Goal: Communication & Community: Answer question/provide support

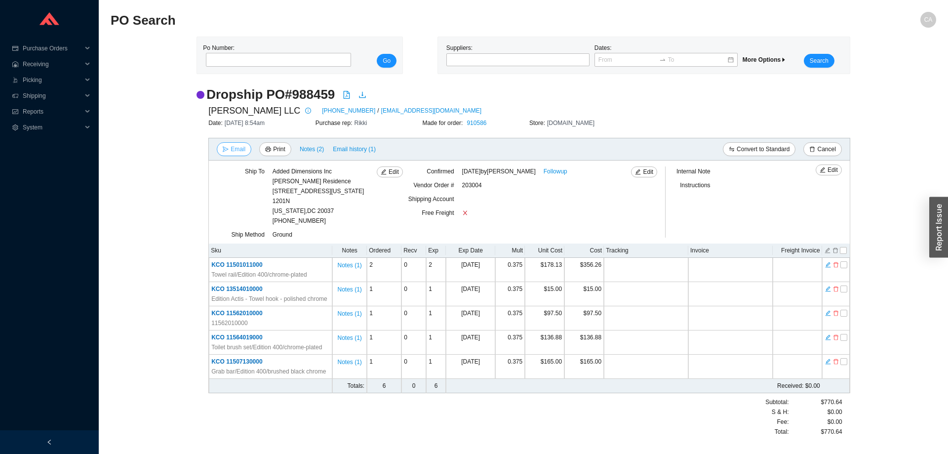
click at [238, 152] on span "Email" at bounding box center [237, 149] width 15 height 10
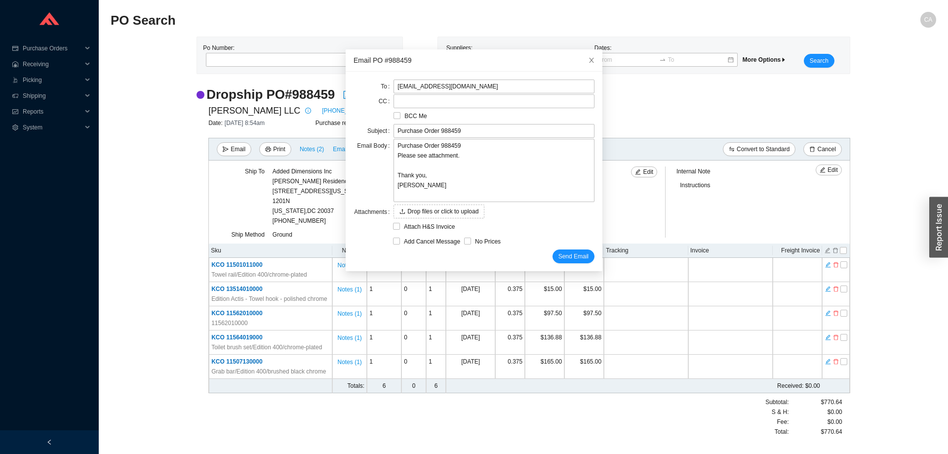
click at [403, 247] on div "Add Cancel Message" at bounding box center [428, 241] width 71 height 14
click at [406, 240] on span "Add Cancel Message" at bounding box center [432, 241] width 64 height 10
click at [400, 240] on input "Add Cancel Message" at bounding box center [396, 240] width 7 height 7
checkbox input "true"
type input "Purchase Order 988459 - PLEASE CANCEL"
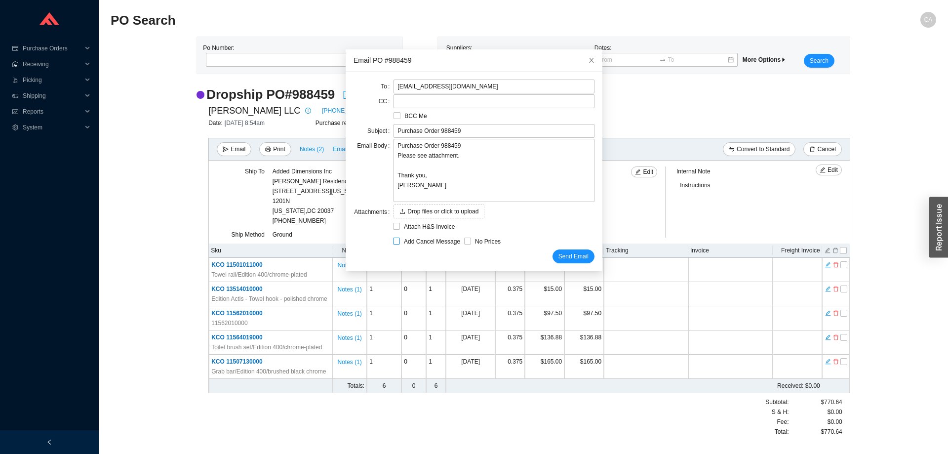
type textarea "Please cancel and confirm via email. Thank you, [PERSON_NAME]"
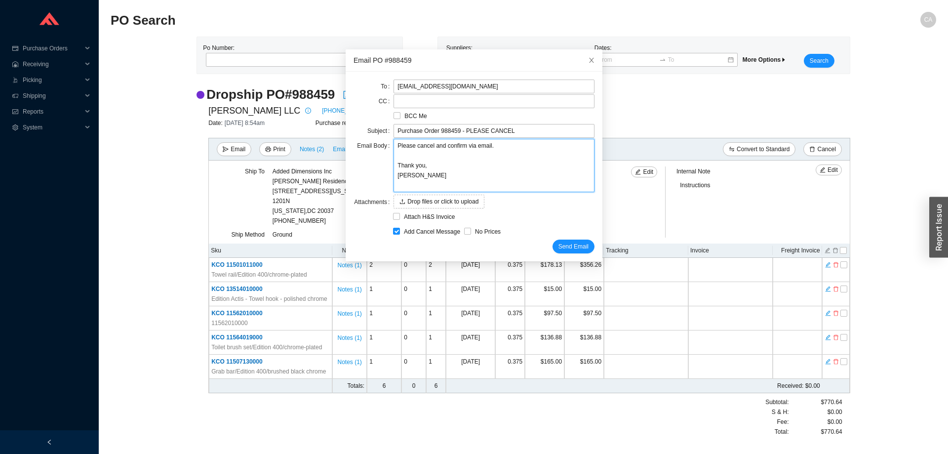
click at [425, 146] on textarea "Please cancel and confirm via email. Thank you, [PERSON_NAME]" at bounding box center [493, 165] width 201 height 53
click at [461, 131] on input "Purchase Order 988459 - PLEASE CANCEL" at bounding box center [493, 131] width 201 height 14
drag, startPoint x: 459, startPoint y: 130, endPoint x: 160, endPoint y: 117, distance: 298.9
click at [160, 117] on body "Purchase Orders .warehouse_svg__a{fill:none;stroke:currentColor;stroke-linecap:…" at bounding box center [474, 227] width 948 height 454
type input "PLEASE CANCEL"
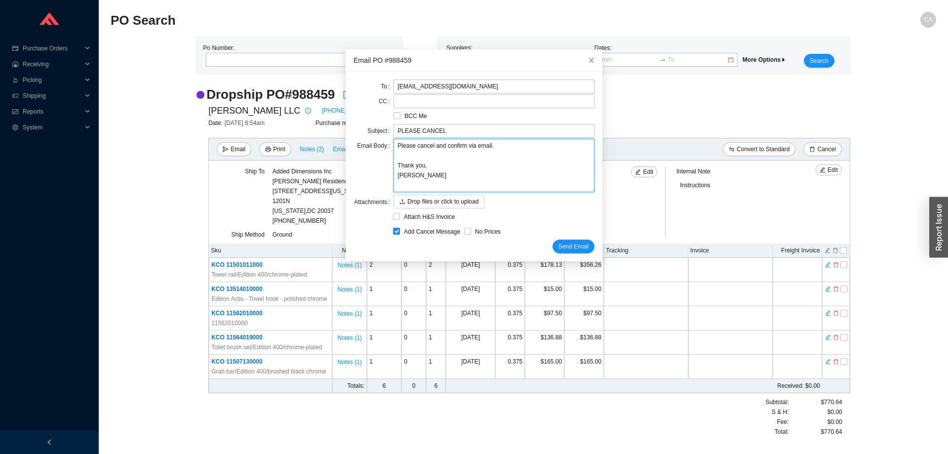
click at [428, 147] on textarea "Please cancel and confirm via email. Thank you, [PERSON_NAME]" at bounding box center [493, 165] width 201 height 53
type textarea "Please cancel [PERSON_NAME] confirm via email. Thank you, [PERSON_NAME]"
type textarea "Please cancel itand confirm via email. Thank you, [PERSON_NAME]"
type textarea "Please cancel iteand confirm via email. Thank you, [PERSON_NAME]"
type textarea "Please cancel itemand confirm via email. Thank you, [PERSON_NAME]"
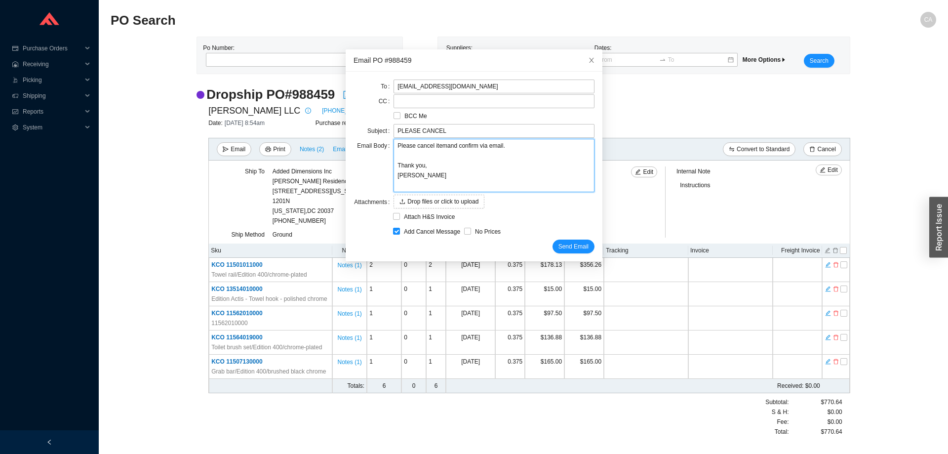
type textarea "Please cancel item and confirm via email. Thank you, [PERSON_NAME]"
paste textarea "Purchase Order 988459 -"
type textarea "Please cancel item Purchase Order 988459 - and confirm via email. Thank you, [P…"
type textarea "Please cancel item Purchase Order 988459 -and confirm via email. Thank you, [PE…"
type textarea "Please cancel item Purchase Order 988459 and confirm via email. Thank you, [PER…"
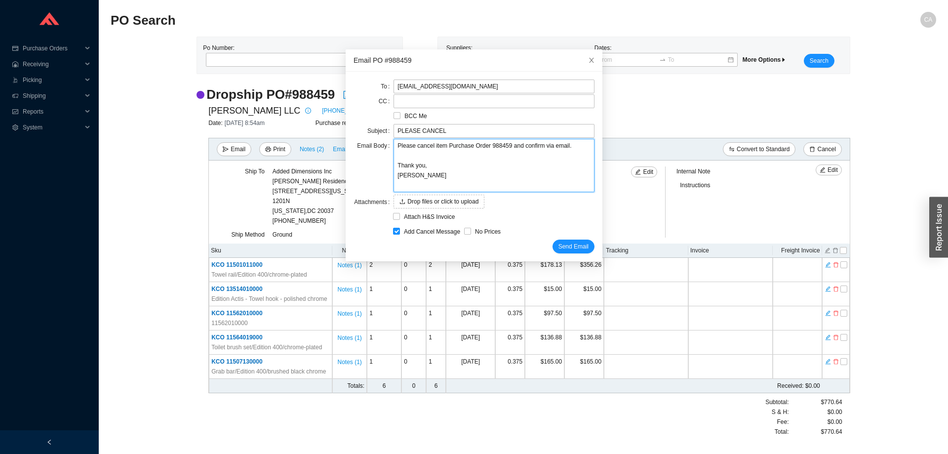
click at [442, 146] on textarea "Please cancel item Purchase Order 988459 and confirm via email. Thank you, [PER…" at bounding box center [493, 165] width 201 height 53
paste textarea "11507 130000"
type textarea "Please cancel item 11507 130000Purchase Order 988459 and confirm via email. Tha…"
click at [460, 143] on textarea "Please cancel item 11507 130000Purchase Order 988459 and confirm via email. Tha…" at bounding box center [493, 165] width 201 height 53
type textarea "Please cancel item 11507130000Purchase Order 988459 and confirm via email. Than…"
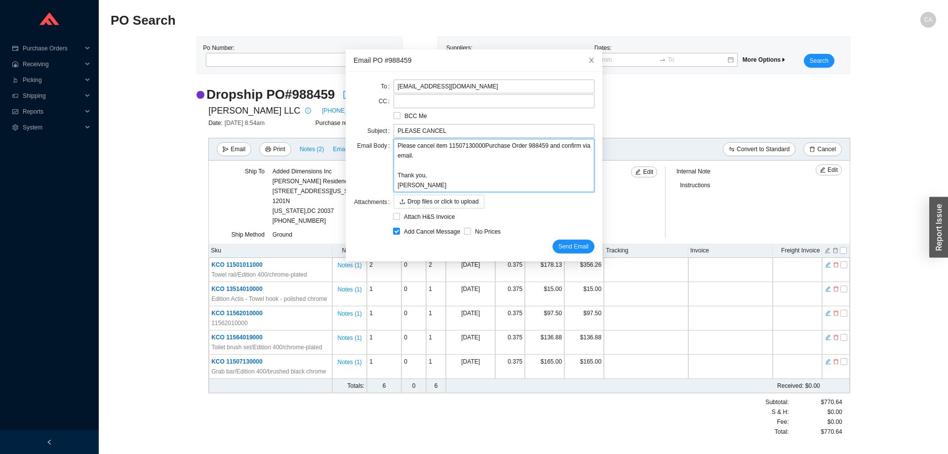
type textarea "Please cancel item 11507130000 Purchase Order 988459 and confirm via email. Tha…"
type textarea "Please cancel item 11507130000 fPurchase Order 988459 and confirm via email. Th…"
type textarea "Please cancel item 11507130000 frPurchase Order 988459 and confirm via email. T…"
type textarea "Please cancel item 11507130000 froPurchase Order 988459 and confirm via email. …"
type textarea "Please cancel item 11507130000 fromPurchase Order 988459 and confirm via email.…"
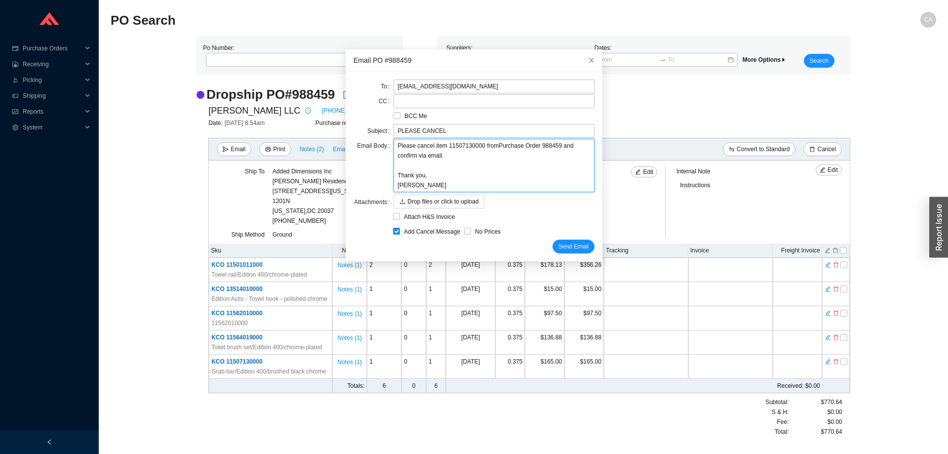
type textarea "Please cancel item 11507130000 from Purchase Order 988459 and confirm via email…"
type textarea "Please cancel item 11507130000 from 9Purchase Order 988459 and confirm via emai…"
type textarea "Please cancel item 11507130000 from 91Purchase Order 988459 and confirm via ema…"
type textarea "Please cancel item 11507130000 from 910Purchase Order 988459 and confirm via em…"
type textarea "Please cancel item 11507130000 from 9105Purchase Order 988459 and confirm via e…"
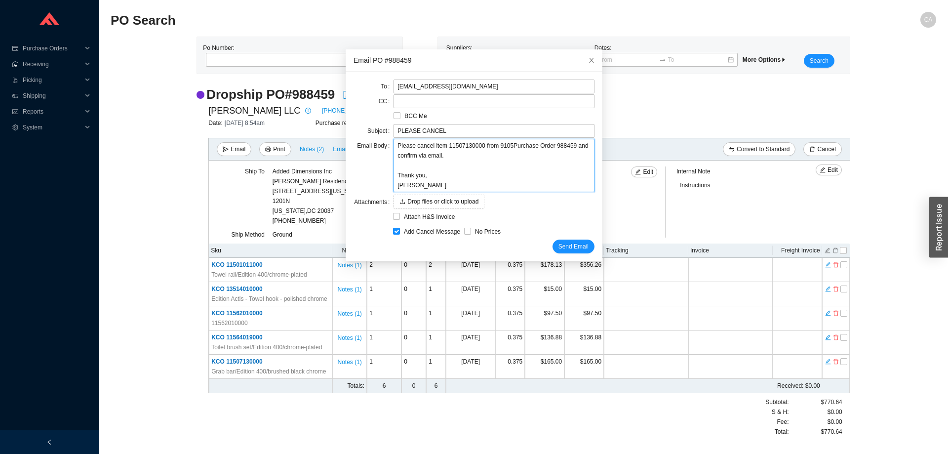
type textarea "Please cancel item 11507130000 from 91058Purchase Order 988459 and confirm via …"
type textarea "Please cancel item 11507130000 from 910586Purchase Order 988459 and confirm via…"
type textarea "Please cancel item 11507130000 from 91058Purchase Order 988459 and confirm via …"
type textarea "Please cancel item 11507130000 from 9105Purchase Order 988459 and confirm via e…"
type textarea "Please cancel item 11507130000 from 910Purchase Order 988459 and confirm via em…"
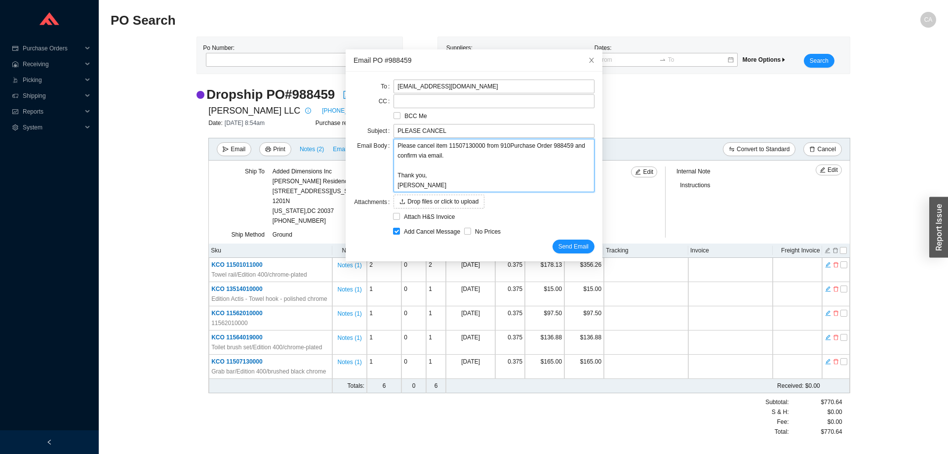
type textarea "Please cancel item 11507130000 from 91Purchase Order 988459 and confirm via ema…"
type textarea "Please cancel item 11507130000 from 9Purchase Order 988459 and confirm via emai…"
type textarea "Please cancel item 11507130000 from Purchase Order 988459 and confirm via email…"
click at [455, 156] on textarea "Please cancel item 11507130000 from Purchase Order 988459 and confirm via email…" at bounding box center [493, 165] width 201 height 53
type textarea "Please cancel item 11507130000 from Purchase Order 988459 and confirm via email…"
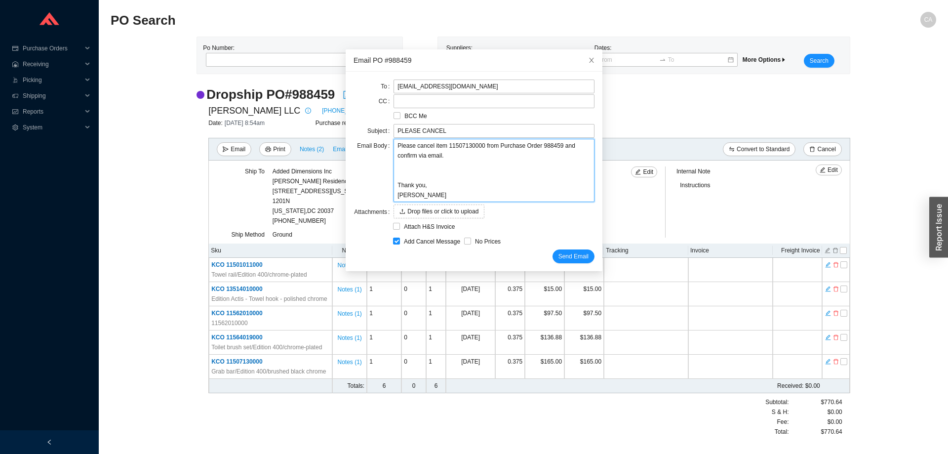
type textarea "Please cancel item 11507130000 from Purchase Order 988459 and confirm via email…"
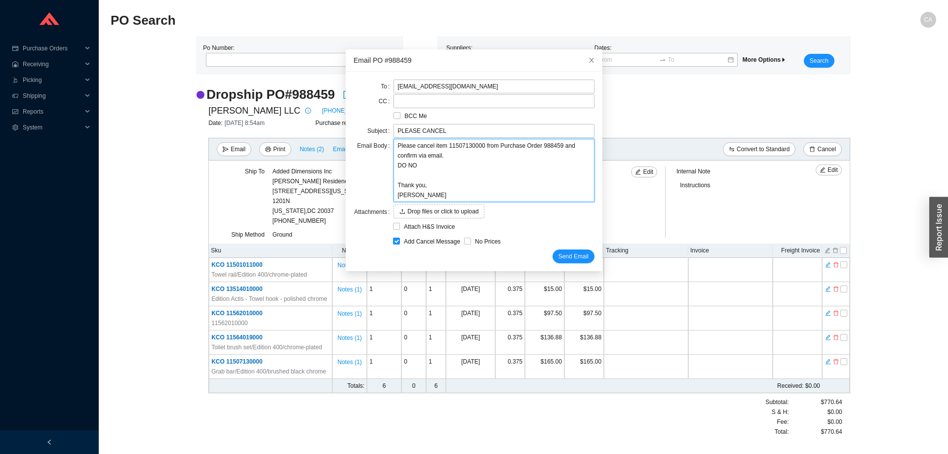
type textarea "Please cancel item 11507130000 from Purchase Order 988459 and confirm via email…"
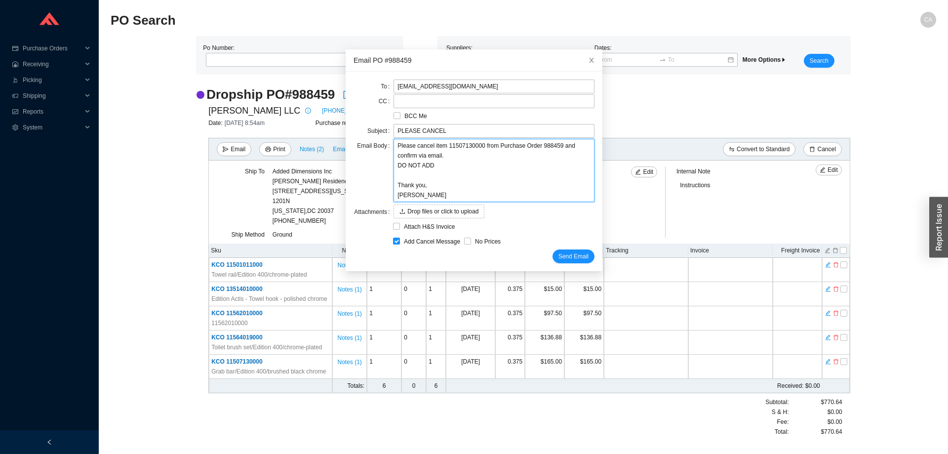
type textarea "Please cancel item 11507130000 from Purchase Order 988459 and confirm via email…"
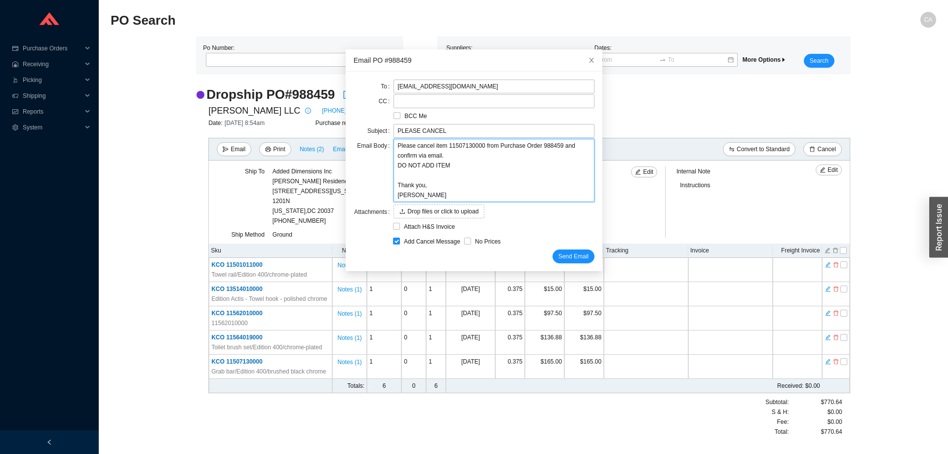
type textarea "Please cancel item 11507130000 from Purchase Order 988459 and confirm via email…"
click at [456, 168] on textarea "Please cancel item 11507130000 from Purchase Order 988459 and confirm via email…" at bounding box center [493, 170] width 201 height 63
paste textarea "11507 010000"
type textarea "Please cancel item 11507130000 from Purchase Order 988459 and confirm via email…"
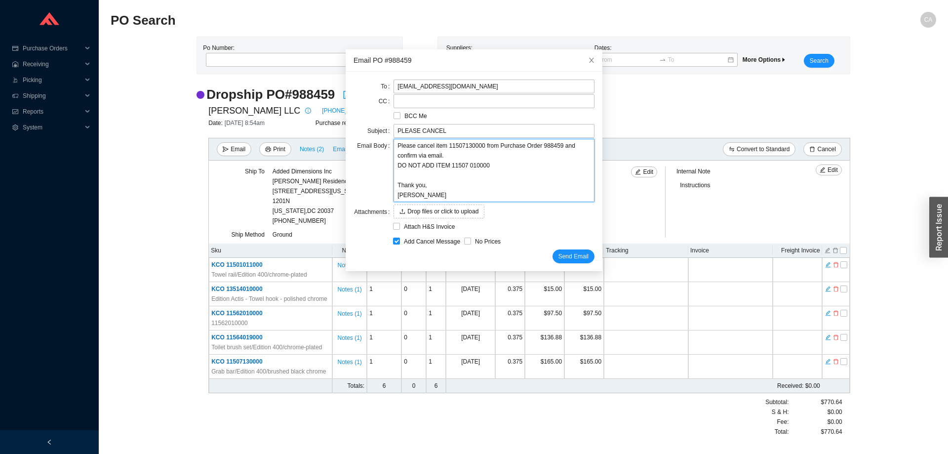
type textarea "Please cancel item 11507130000 from Purchase Order 988459 and confirm via email…"
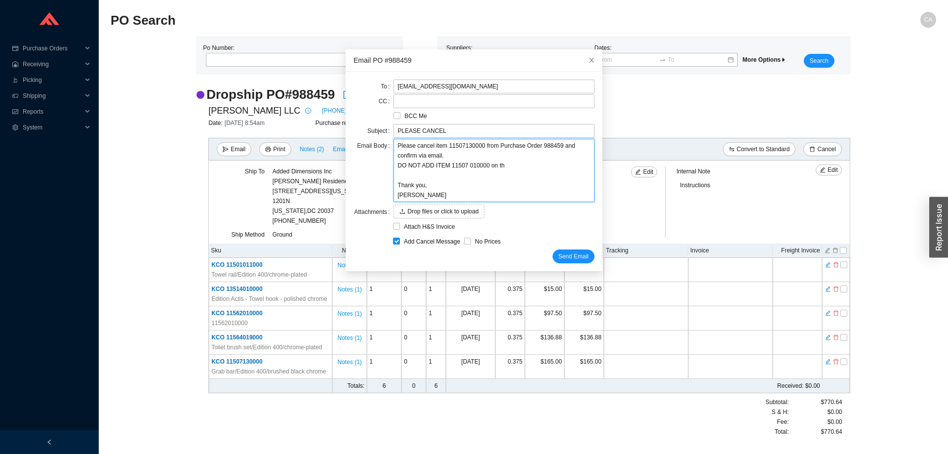
type textarea "Please cancel item 11507130000 from Purchase Order 988459 and confirm via email…"
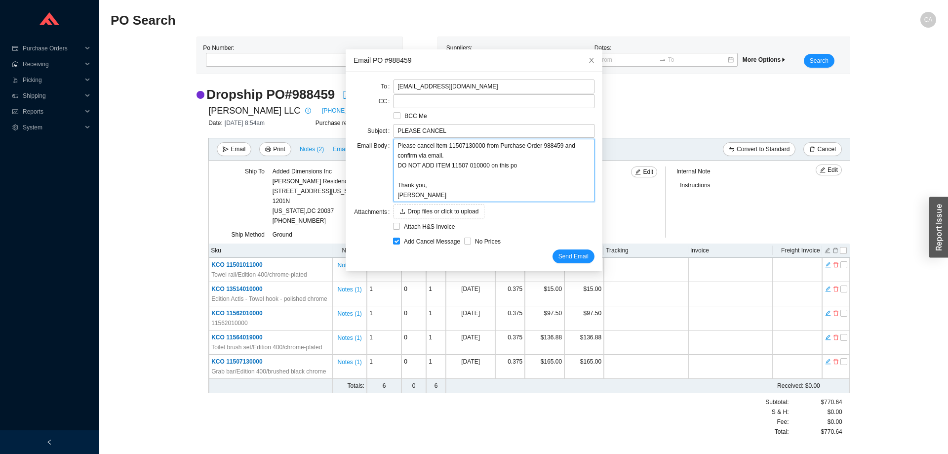
type textarea "Please cancel item 11507130000 from Purchase Order 988459 and confirm via email…"
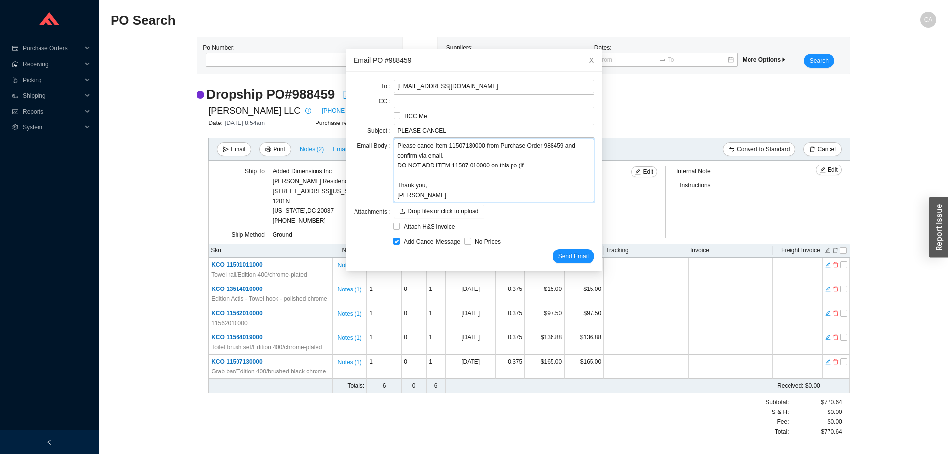
type textarea "Please cancel item 11507130000 from Purchase Order 988459 and confirm via email…"
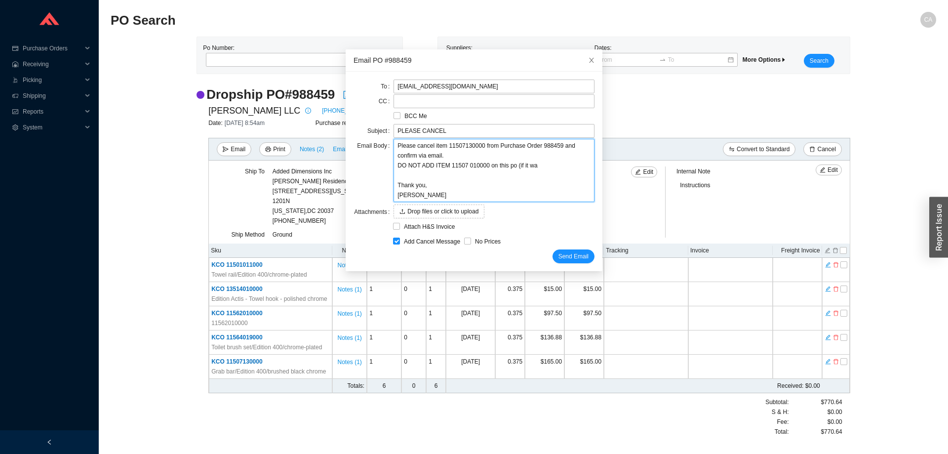
type textarea "Please cancel item 11507130000 from Purchase Order 988459 and confirm via email…"
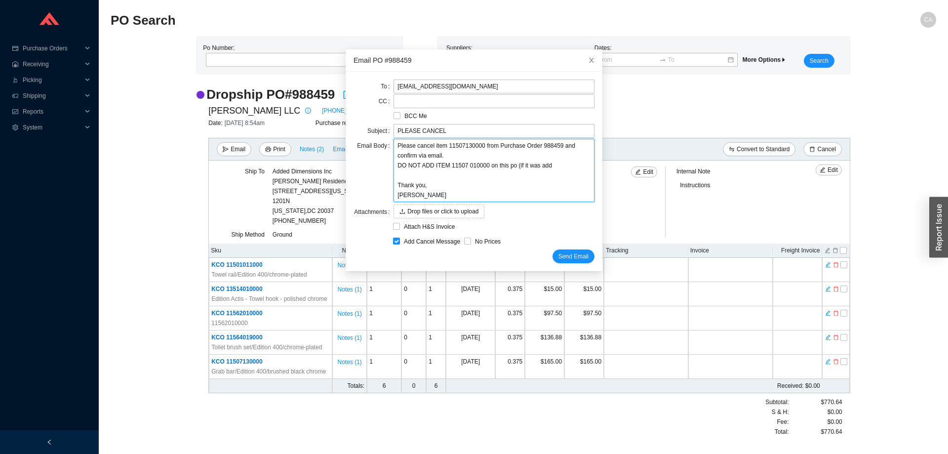
type textarea "Please cancel item 11507130000 from Purchase Order 988459 and confirm via email…"
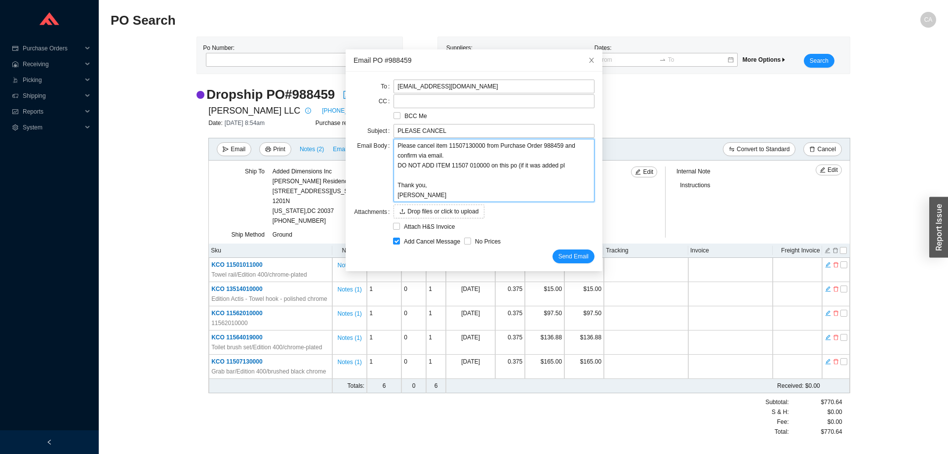
type textarea "Please cancel item 11507130000 from Purchase Order 988459 and confirm via email…"
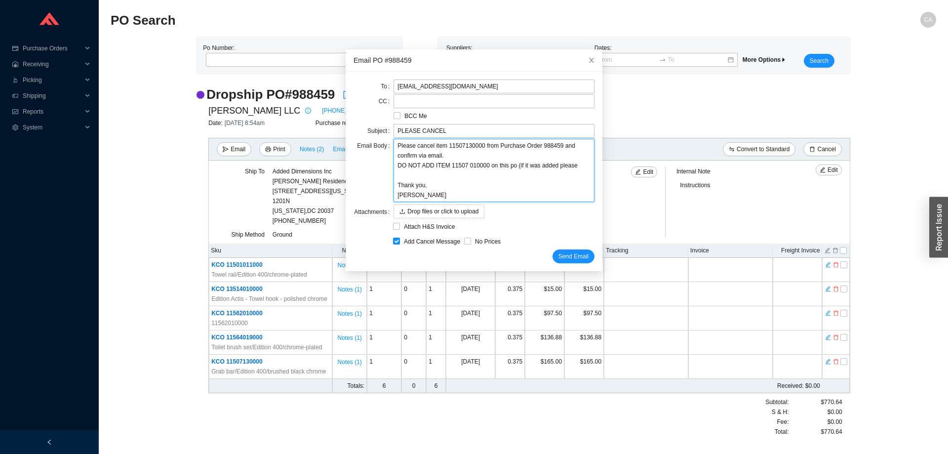
type textarea "Please cancel item 11507130000 from Purchase Order 988459 and confirm via email…"
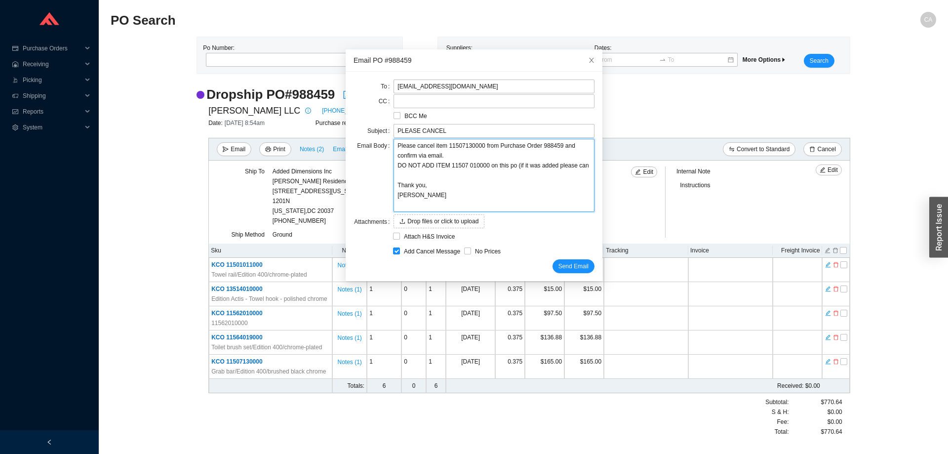
type textarea "Please cancel item 11507130000 from Purchase Order 988459 and confirm via email…"
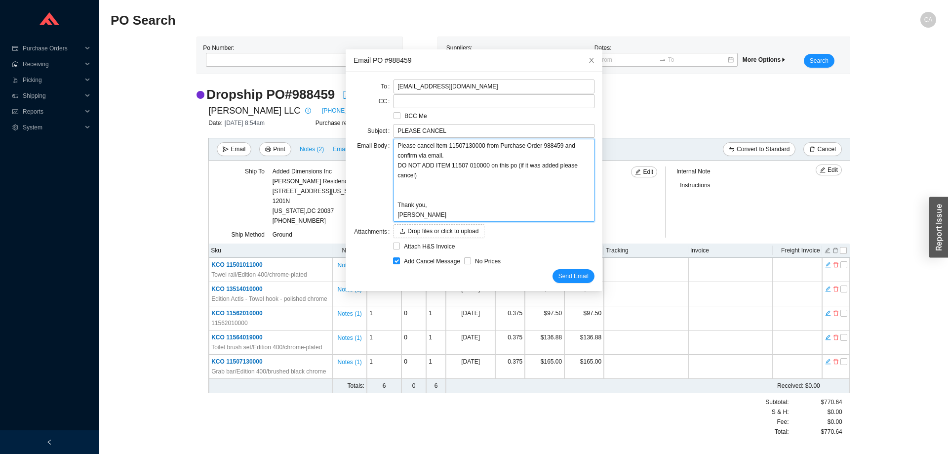
type textarea "Please cancel item 11507130000 from Purchase Order 988459 and confirm via email…"
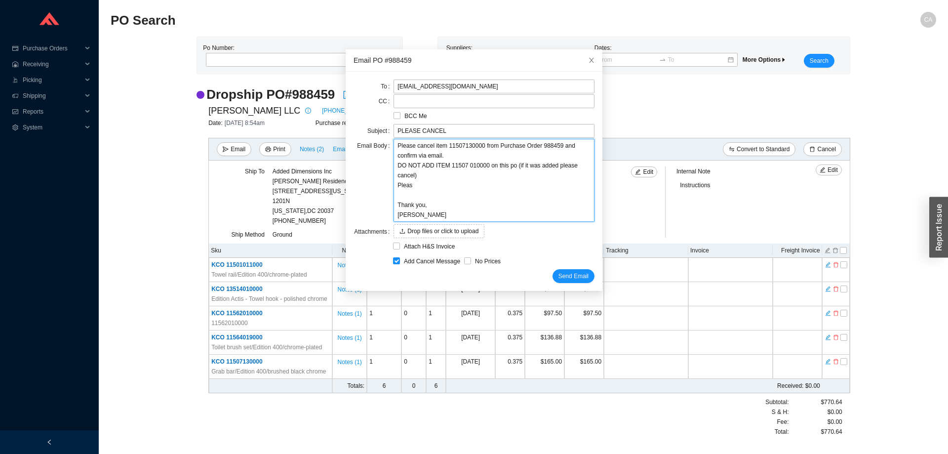
type textarea "Please cancel item 11507130000 from Purchase Order 988459 and confirm via email…"
click at [565, 272] on span "Send Email" at bounding box center [573, 276] width 30 height 10
